Goal: Task Accomplishment & Management: Complete application form

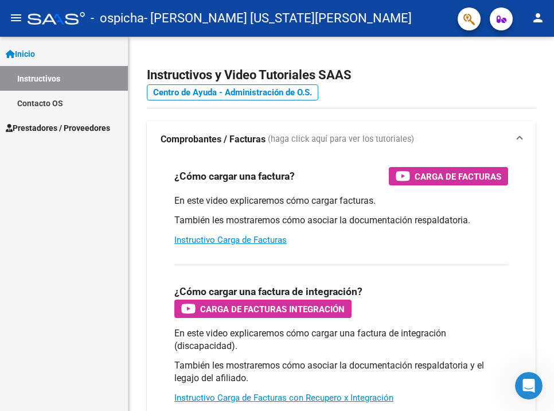
click at [71, 126] on span "Prestadores / Proveedores" at bounding box center [58, 128] width 104 height 13
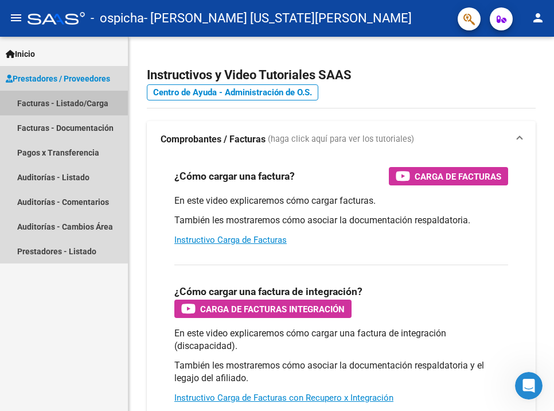
click at [64, 104] on link "Facturas - Listado/Carga" at bounding box center [64, 103] width 128 height 25
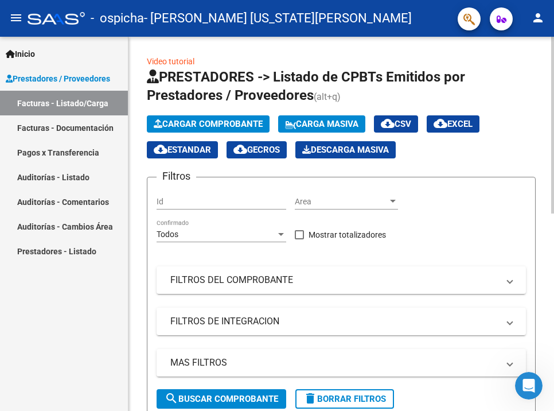
click at [239, 117] on button "Cargar Comprobante" at bounding box center [208, 123] width 123 height 17
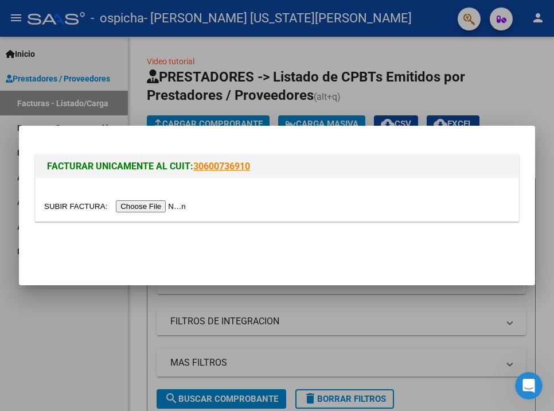
click at [117, 207] on input "file" at bounding box center [116, 206] width 145 height 12
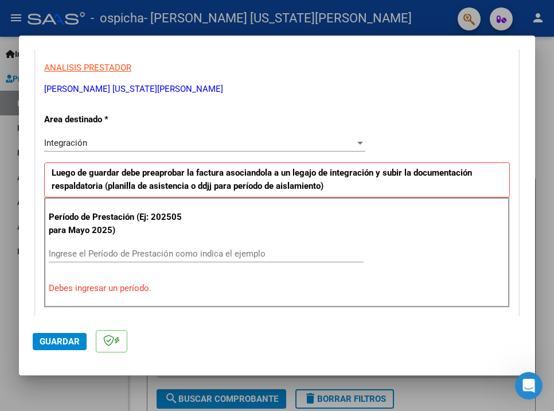
scroll to position [219, 0]
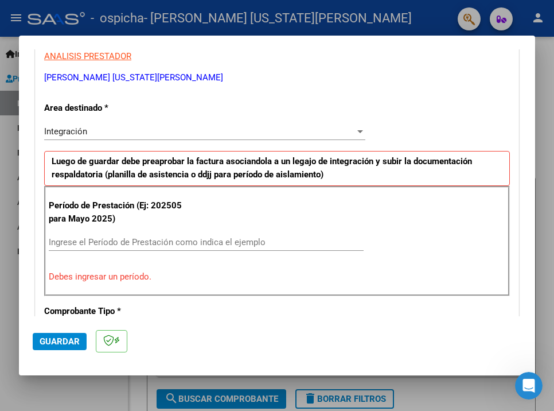
click at [176, 237] on input "Ingrese el Período de Prestación como indica el ejemplo" at bounding box center [206, 242] width 315 height 10
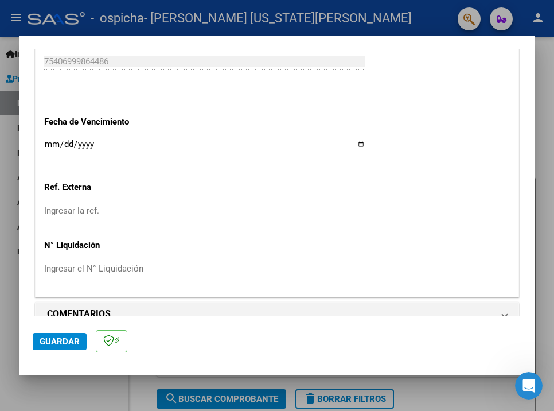
scroll to position [759, 0]
type input "202509"
click at [55, 346] on span "Guardar" at bounding box center [60, 341] width 40 height 10
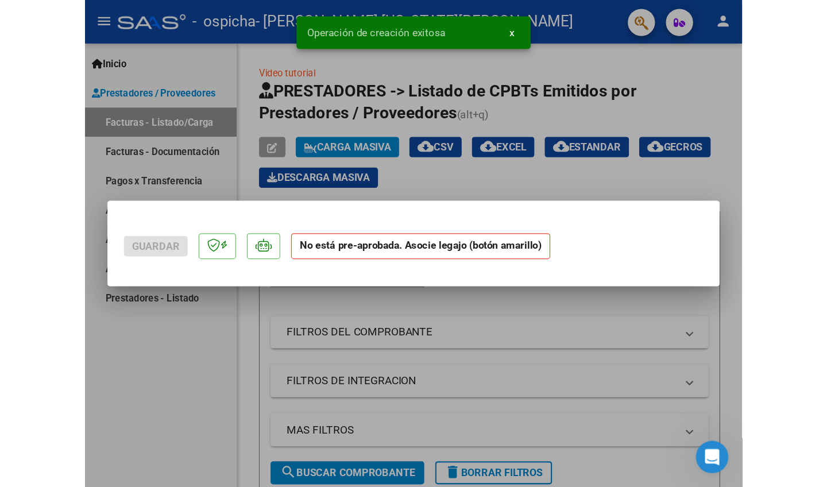
scroll to position [0, 0]
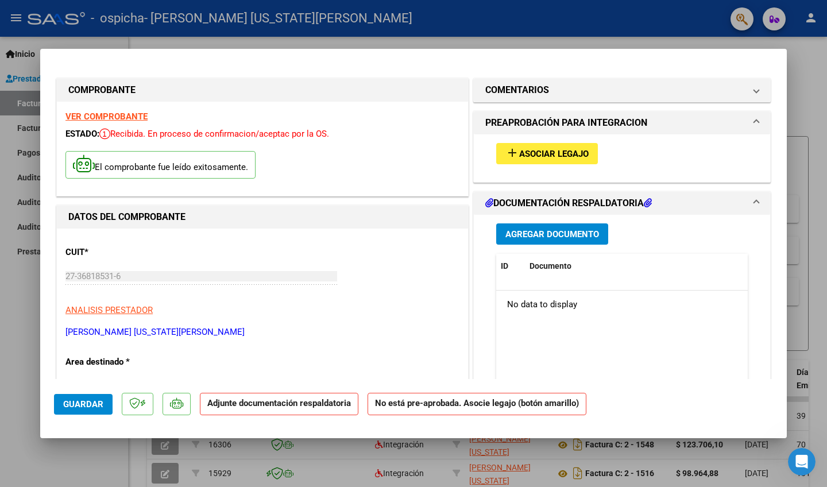
click at [554, 154] on span "Asociar Legajo" at bounding box center [553, 154] width 69 height 10
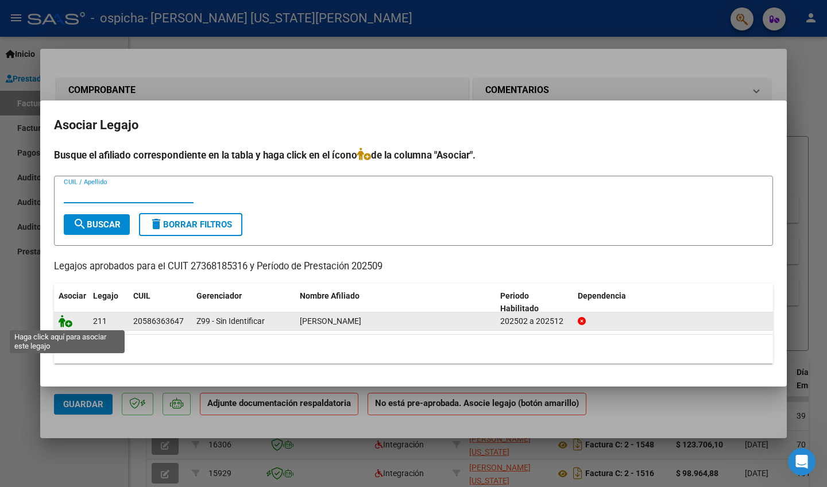
click at [67, 323] on icon at bounding box center [66, 321] width 14 height 13
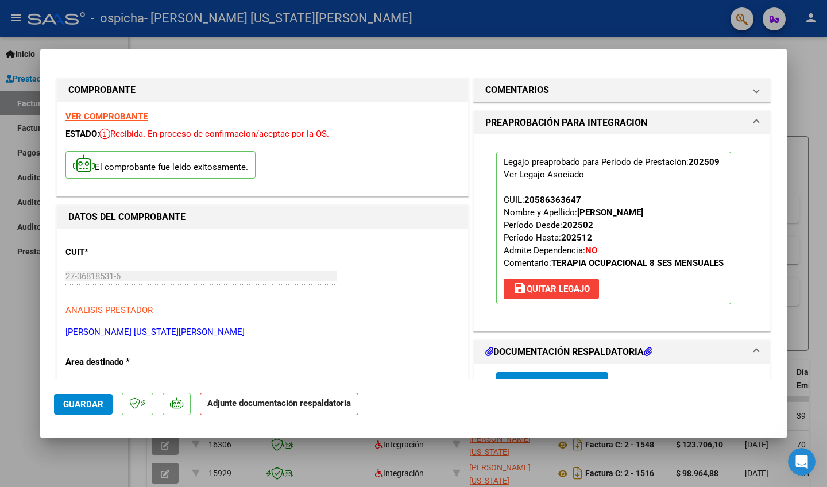
click at [554, 317] on div "Legajo preaprobado para Período de Prestación: 202509 Ver Legajo Asociado CUIL:…" at bounding box center [621, 227] width 269 height 187
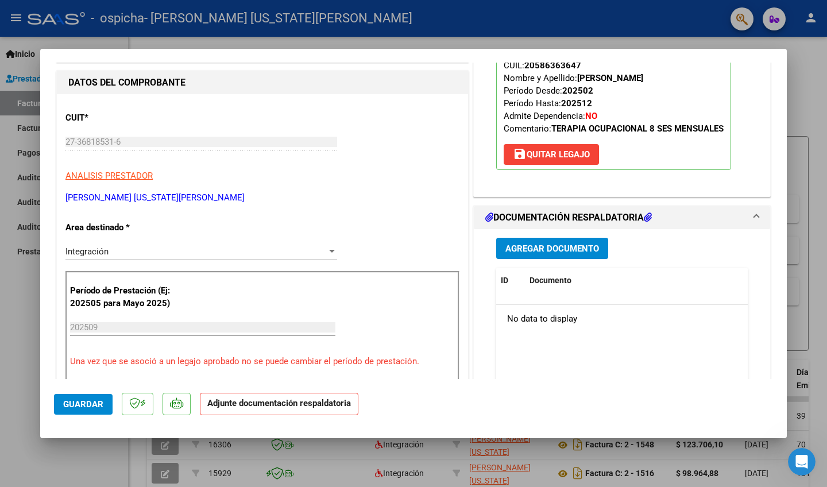
scroll to position [138, 0]
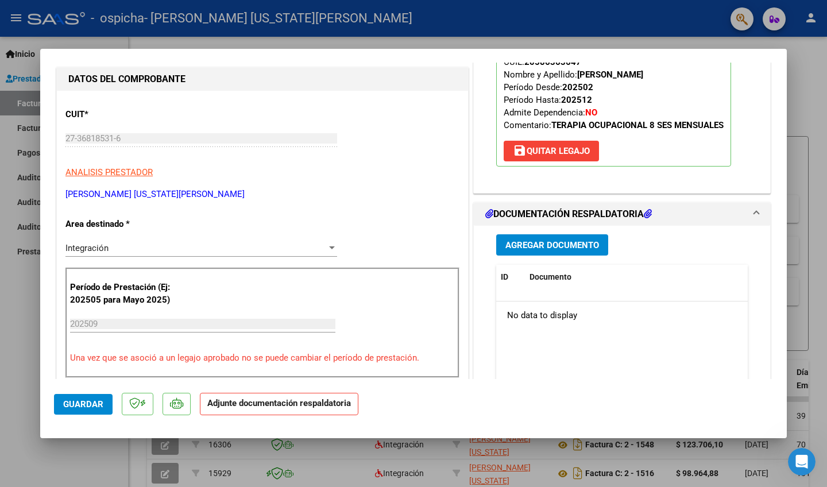
click at [554, 242] on span "Agregar Documento" at bounding box center [552, 245] width 94 height 10
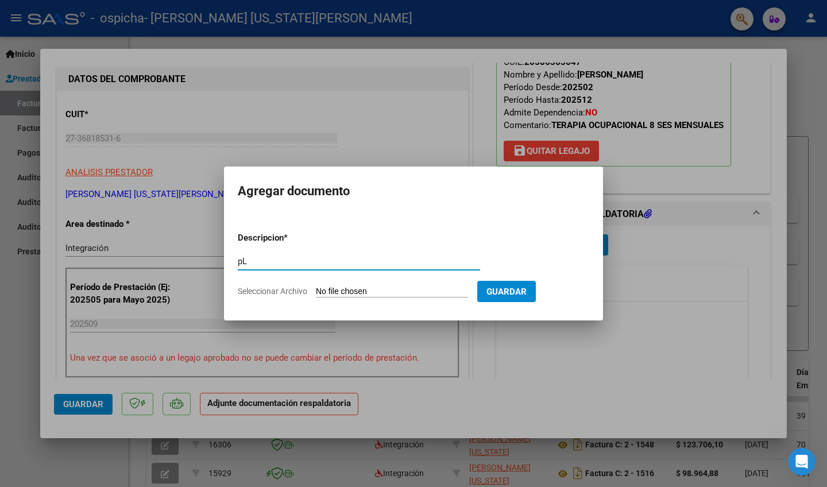
type input "p"
type input "Planilla [DATE]-TO"
click at [382, 294] on input "Seleccionar Archivo" at bounding box center [392, 291] width 152 height 11
type input "C:\fakepath\[DATE]-[PERSON_NAME]-TO.pdf"
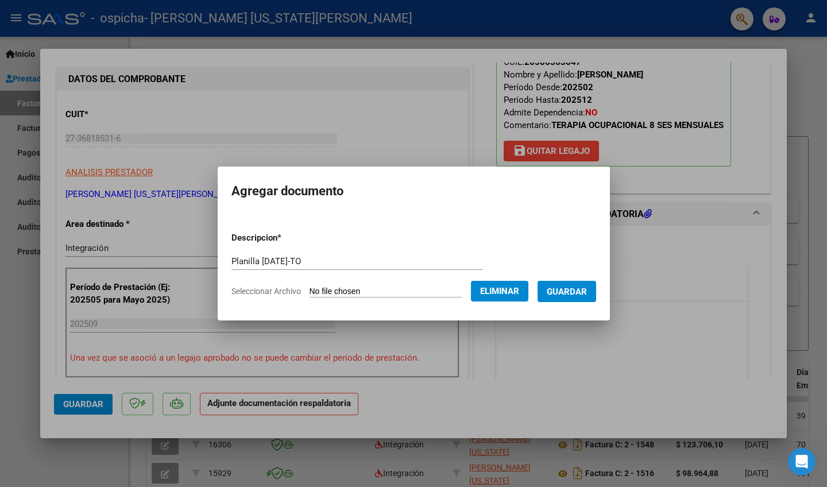
click at [554, 298] on button "Guardar" at bounding box center [566, 291] width 59 height 21
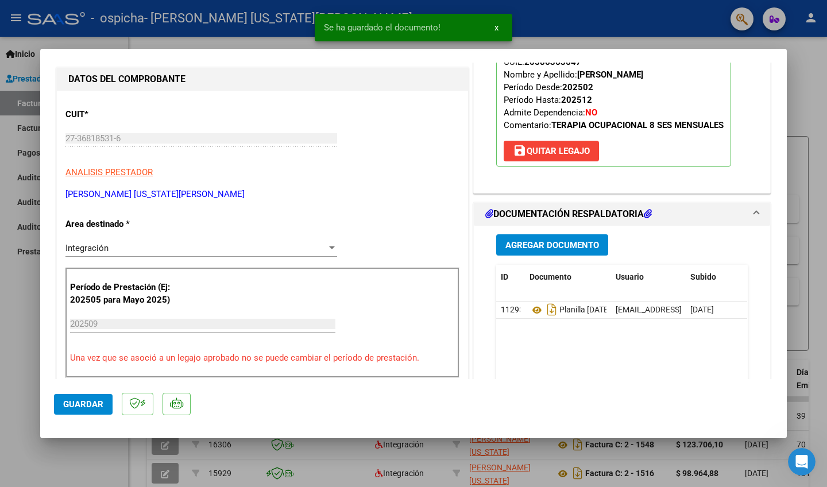
click at [554, 243] on span "Agregar Documento" at bounding box center [552, 245] width 94 height 10
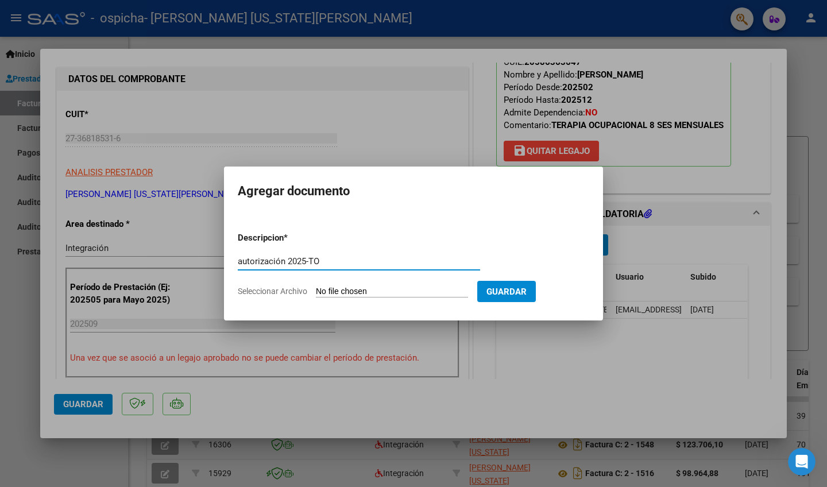
type input "autorización 2025-TO"
click at [377, 293] on input "Seleccionar Archivo" at bounding box center [392, 291] width 152 height 11
type input "C:\fakepath\Autorizacion 2025-TO.jpg"
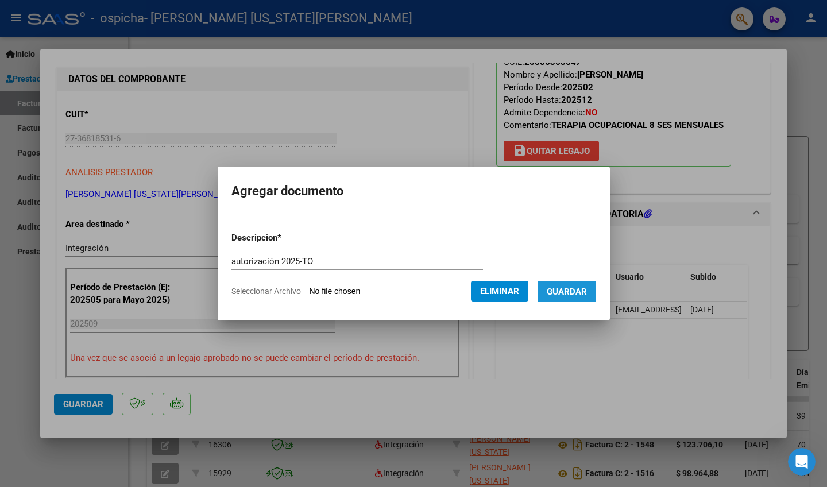
click at [554, 294] on span "Guardar" at bounding box center [566, 291] width 40 height 10
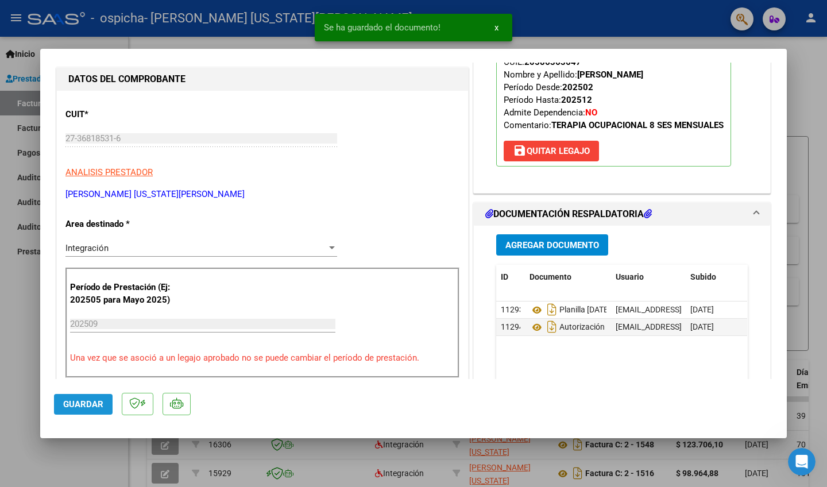
click at [94, 399] on span "Guardar" at bounding box center [83, 404] width 40 height 10
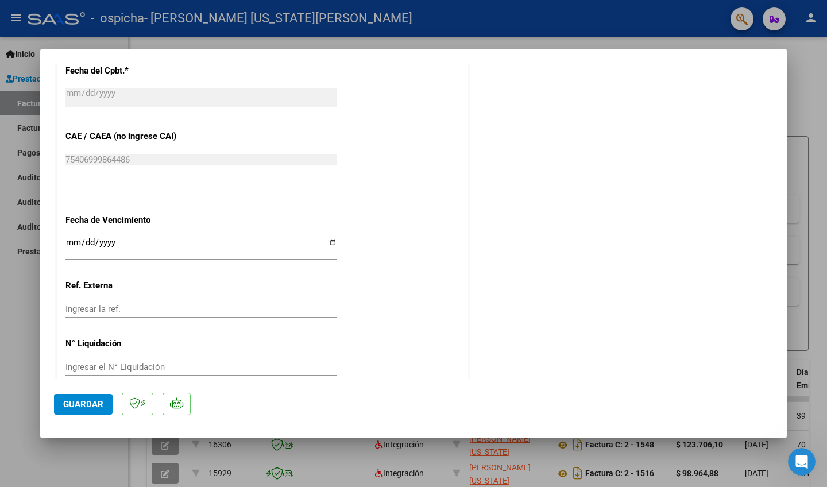
scroll to position [0, 0]
click at [208, 44] on div at bounding box center [413, 243] width 827 height 487
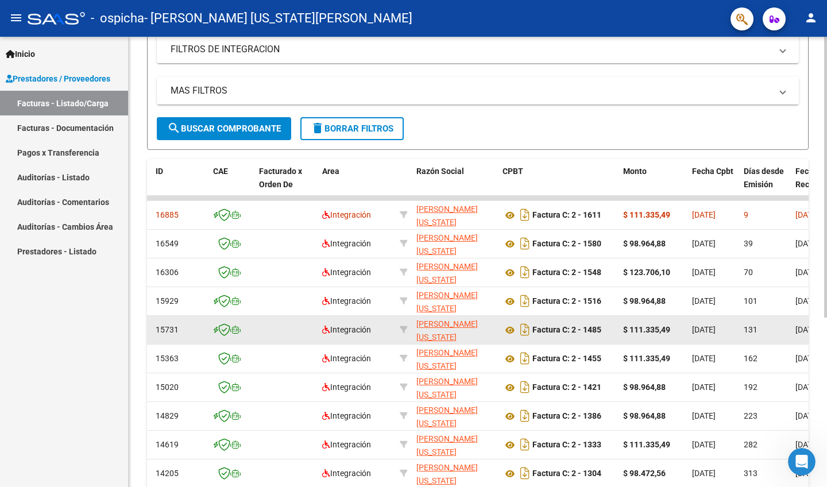
scroll to position [202, 0]
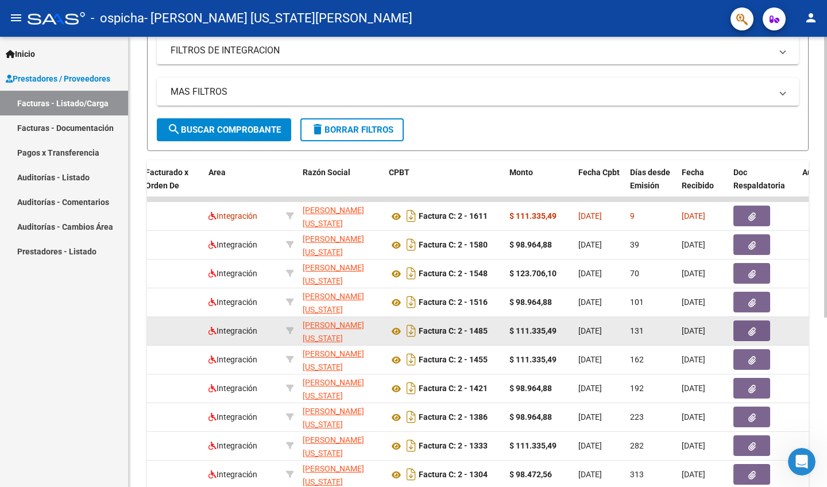
scroll to position [201, 0]
